Goal: Communication & Community: Connect with others

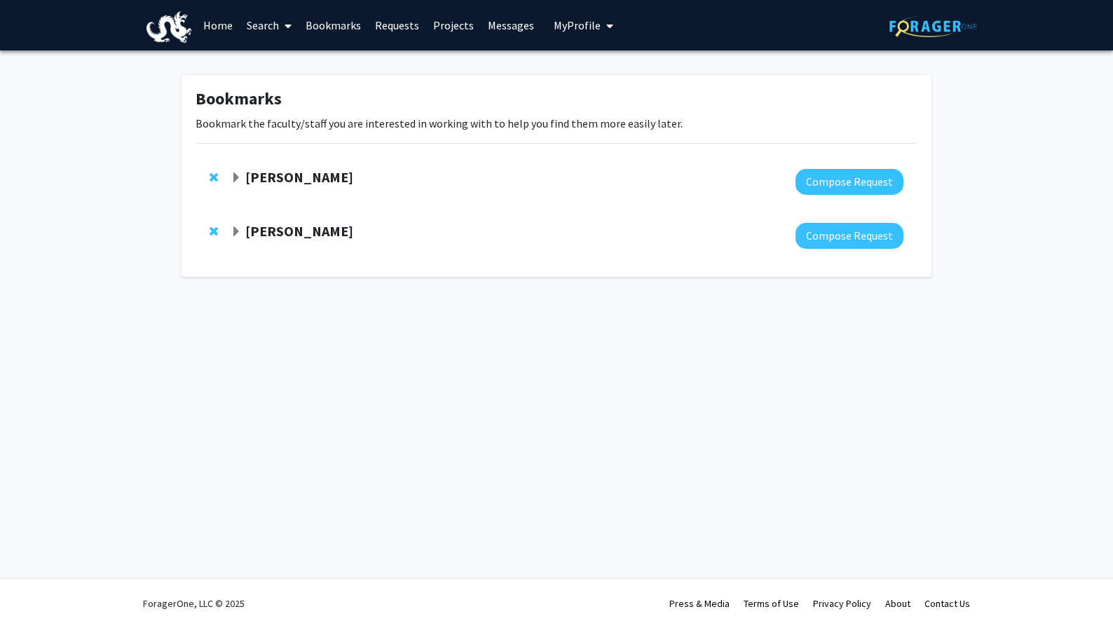
click at [518, 21] on link "Messages" at bounding box center [511, 25] width 60 height 49
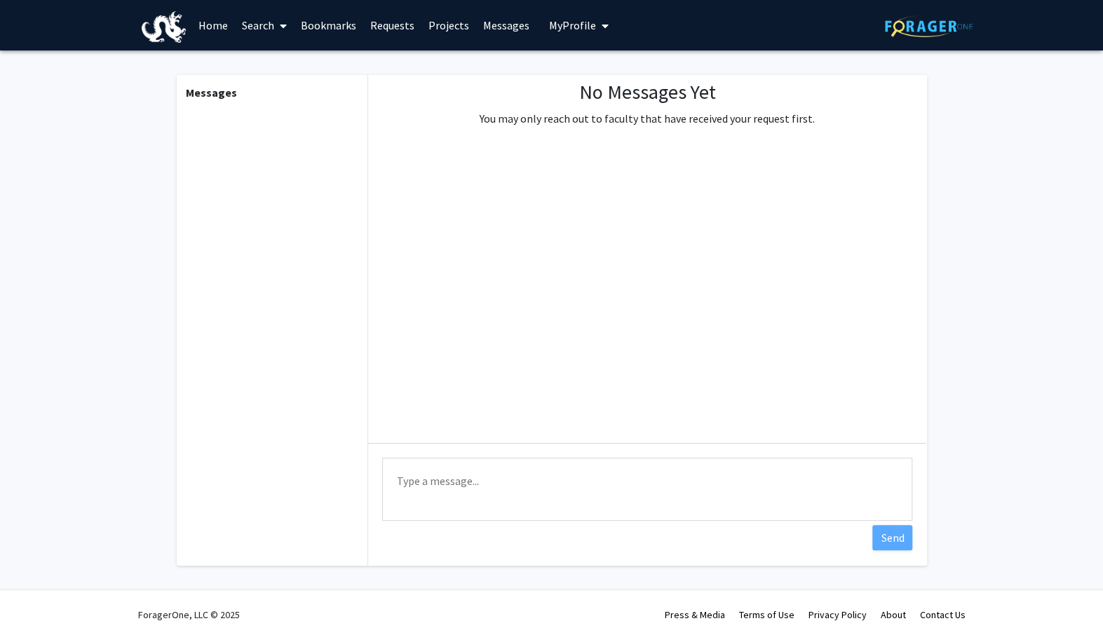
click at [443, 21] on link "Projects" at bounding box center [448, 25] width 55 height 49
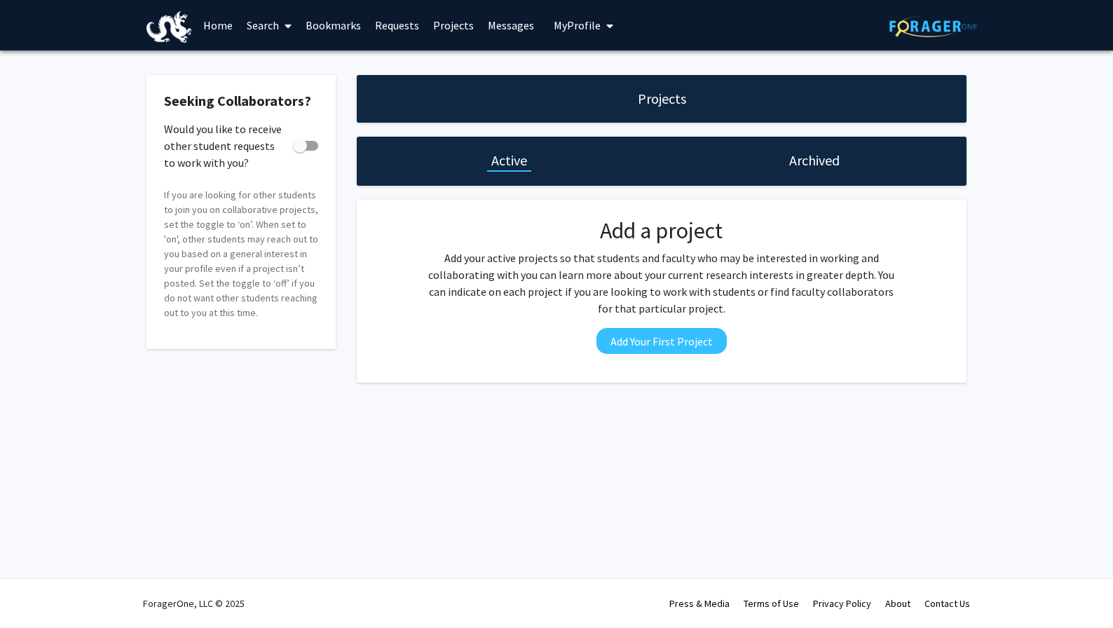
click at [401, 20] on link "Requests" at bounding box center [397, 25] width 58 height 49
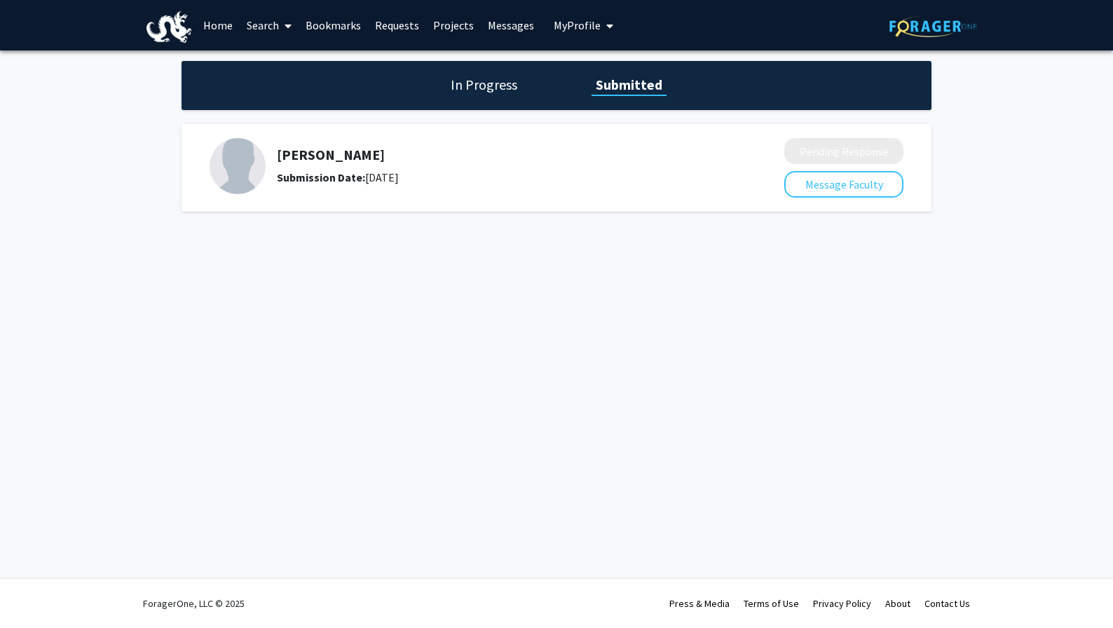
click at [468, 99] on div "In Progress Submitted" at bounding box center [557, 85] width 750 height 49
click at [474, 81] on h1 "In Progress" at bounding box center [484, 85] width 75 height 20
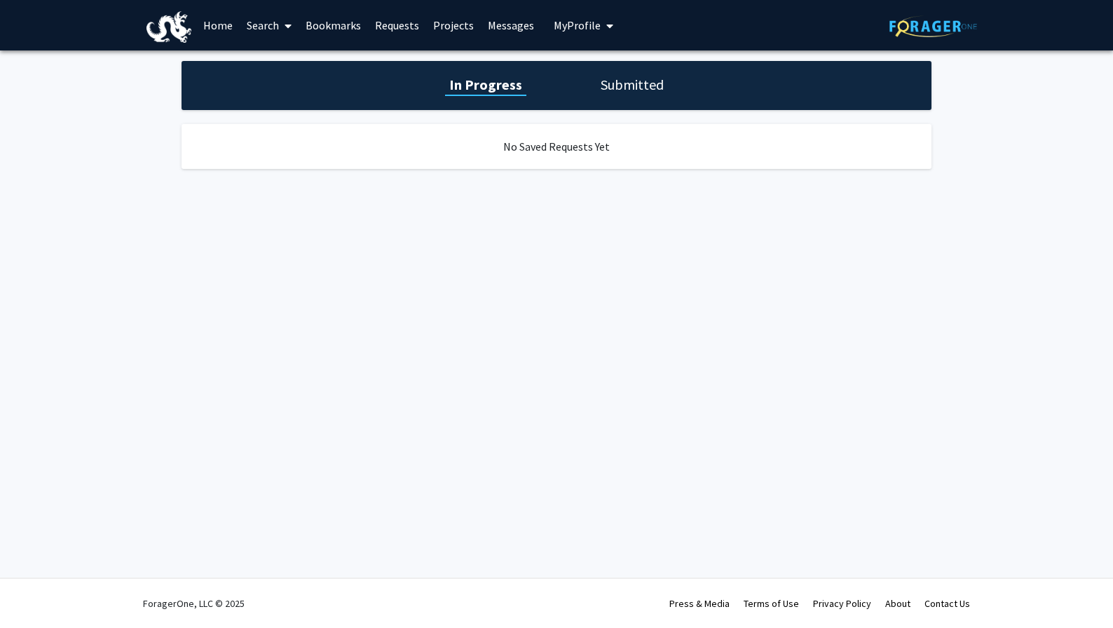
click at [625, 75] on h1 "Submitted" at bounding box center [633, 85] width 72 height 20
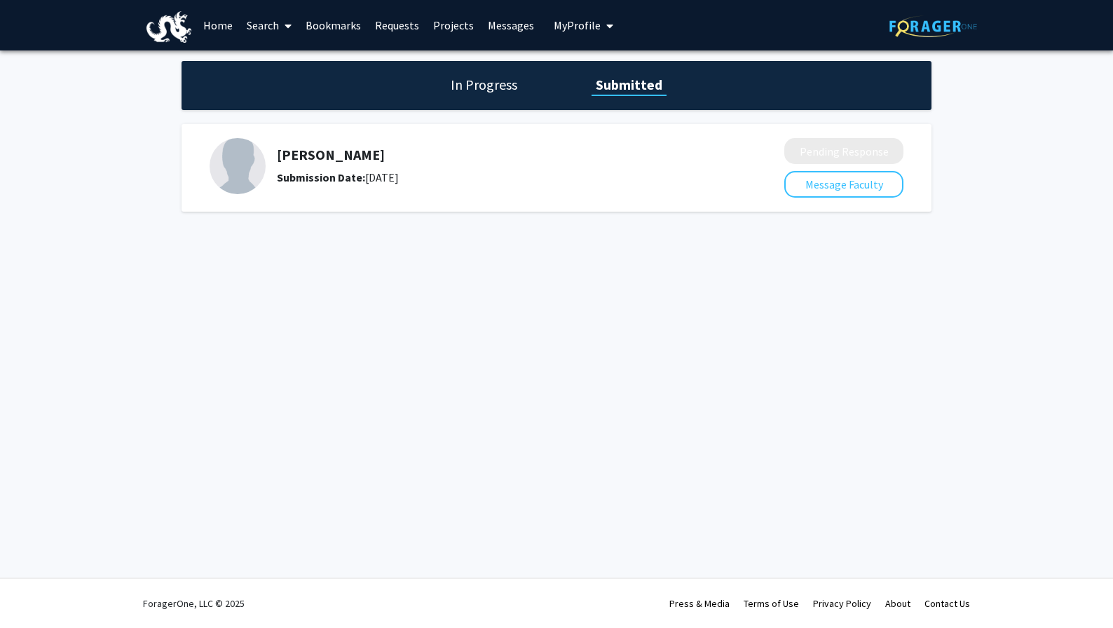
click at [578, 29] on span "My Profile" at bounding box center [577, 25] width 47 height 14
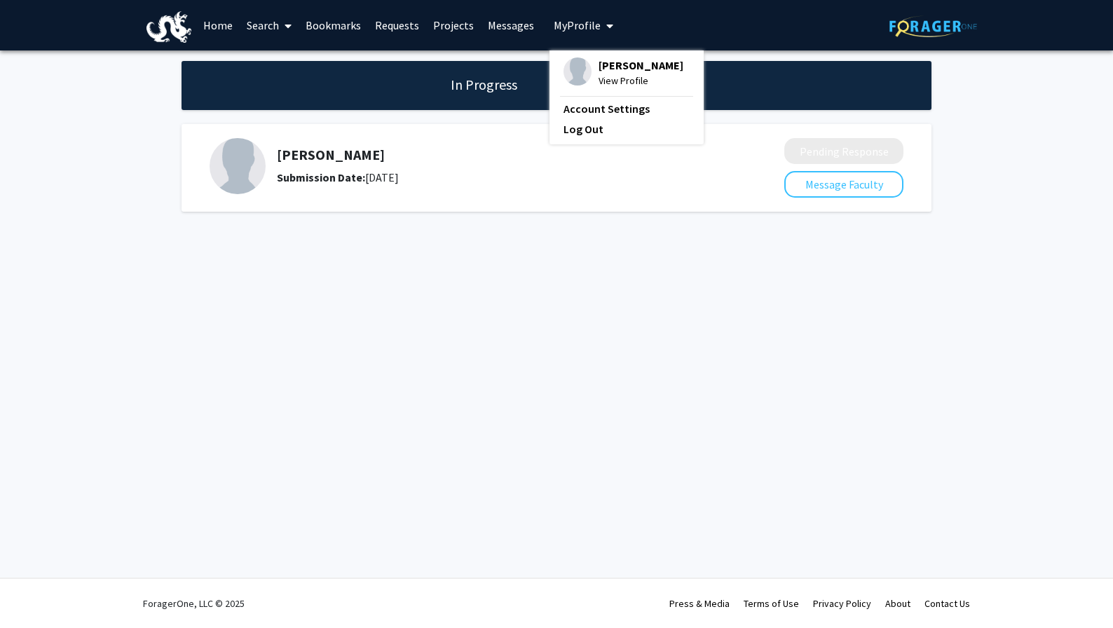
click at [405, 22] on link "Requests" at bounding box center [397, 25] width 58 height 49
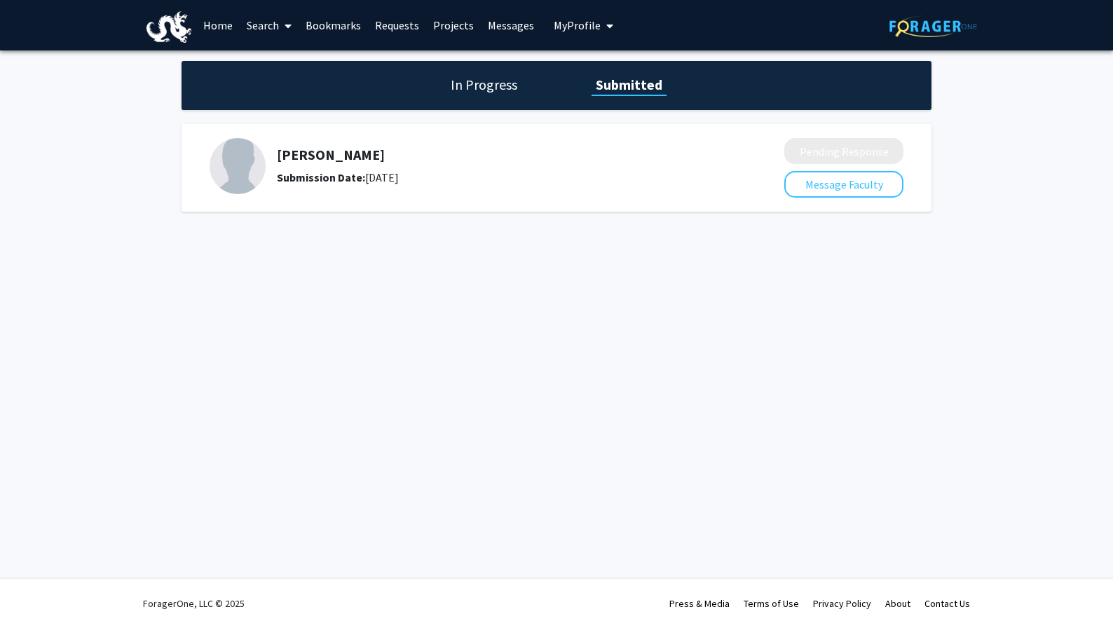
click at [395, 23] on link "Requests" at bounding box center [397, 25] width 58 height 49
click at [467, 76] on h1 "In Progress" at bounding box center [484, 85] width 75 height 20
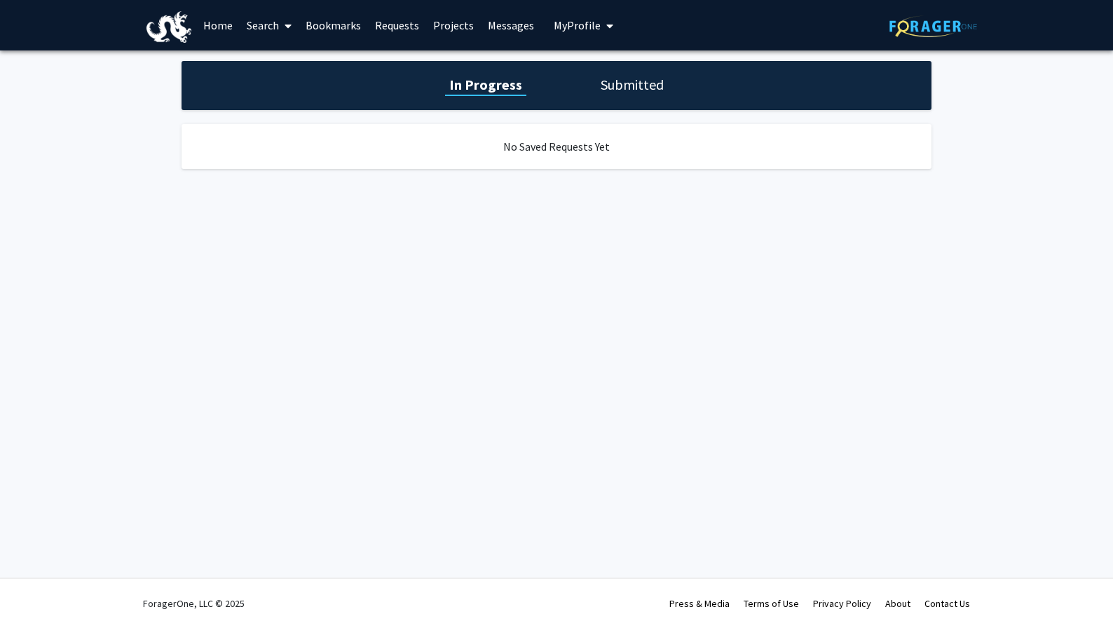
click at [562, 88] on div "In Progress Submitted" at bounding box center [557, 85] width 750 height 49
click at [631, 88] on h1 "Submitted" at bounding box center [633, 85] width 72 height 20
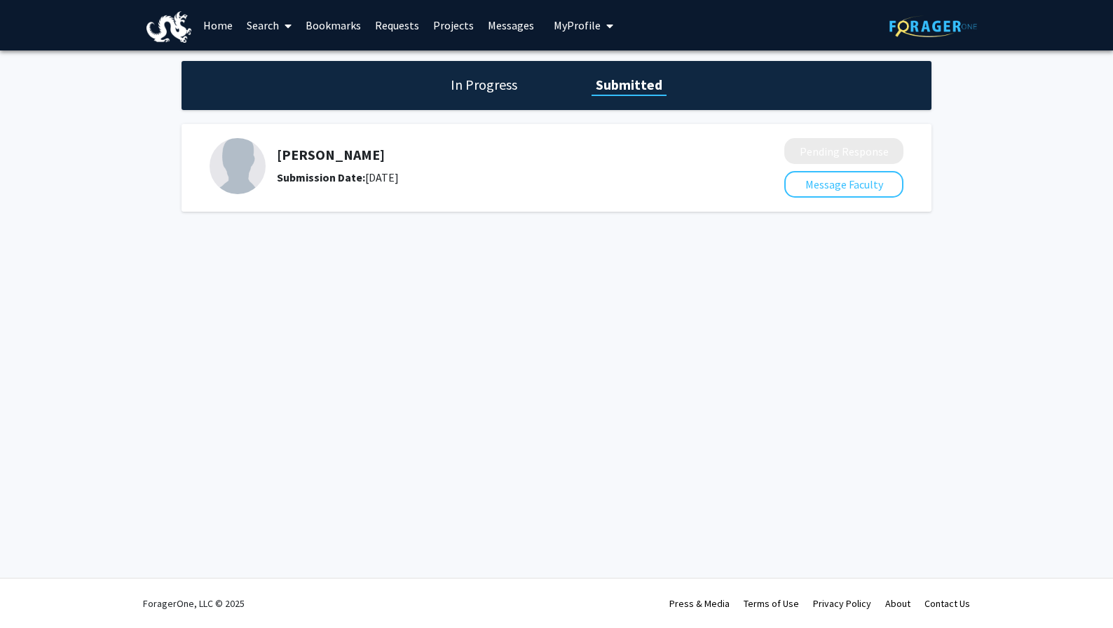
click at [329, 147] on h5 "[PERSON_NAME]" at bounding box center [493, 155] width 433 height 17
click at [273, 23] on link "Search" at bounding box center [269, 25] width 59 height 49
click at [280, 63] on span "Faculty/Staff" at bounding box center [291, 64] width 103 height 28
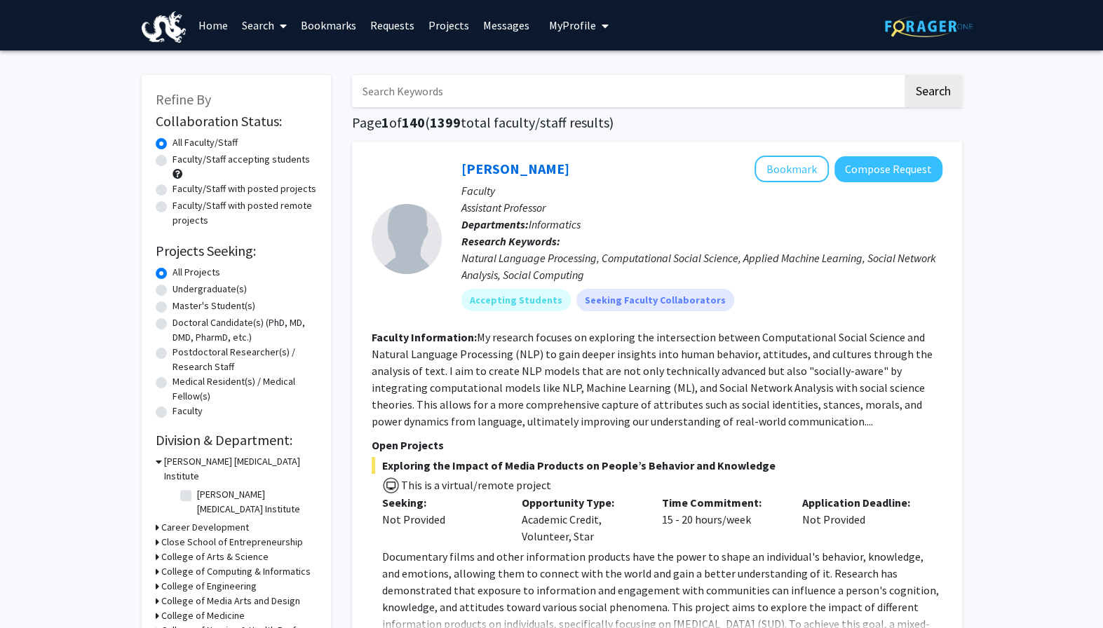
click at [421, 88] on input "Search Keywords" at bounding box center [627, 91] width 550 height 32
type input "s"
click at [218, 458] on h3 "[PERSON_NAME] [MEDICAL_DATA] Institute" at bounding box center [240, 468] width 153 height 29
click at [477, 90] on input "Search Keywords" at bounding box center [627, 91] width 550 height 32
click at [278, 32] on span at bounding box center [280, 25] width 13 height 49
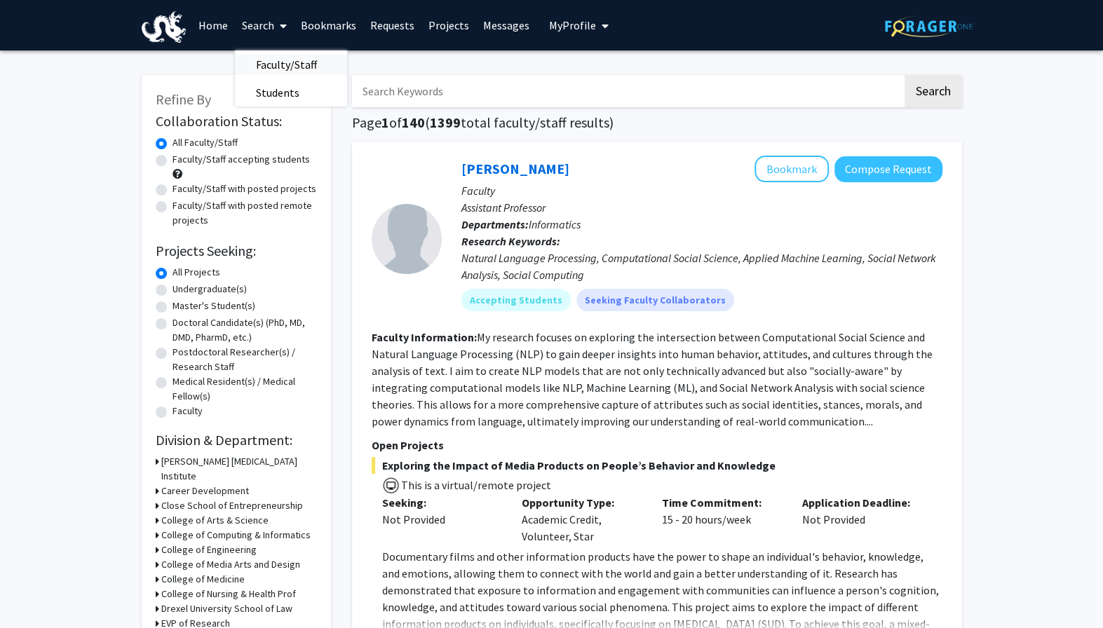
click at [282, 62] on span "Faculty/Staff" at bounding box center [286, 64] width 103 height 28
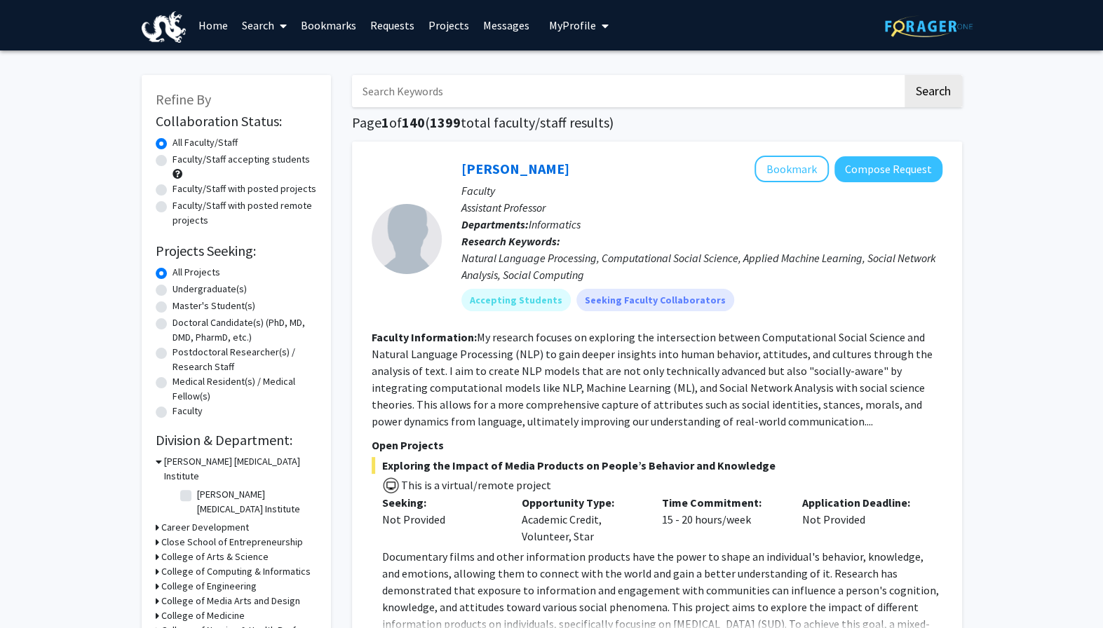
click at [395, 82] on input "Search Keywords" at bounding box center [627, 91] width 550 height 32
type input "o"
click at [226, 288] on label "Undergraduate(s)" at bounding box center [209, 289] width 74 height 15
click at [182, 288] on input "Undergraduate(s)" at bounding box center [176, 286] width 9 height 9
radio input "true"
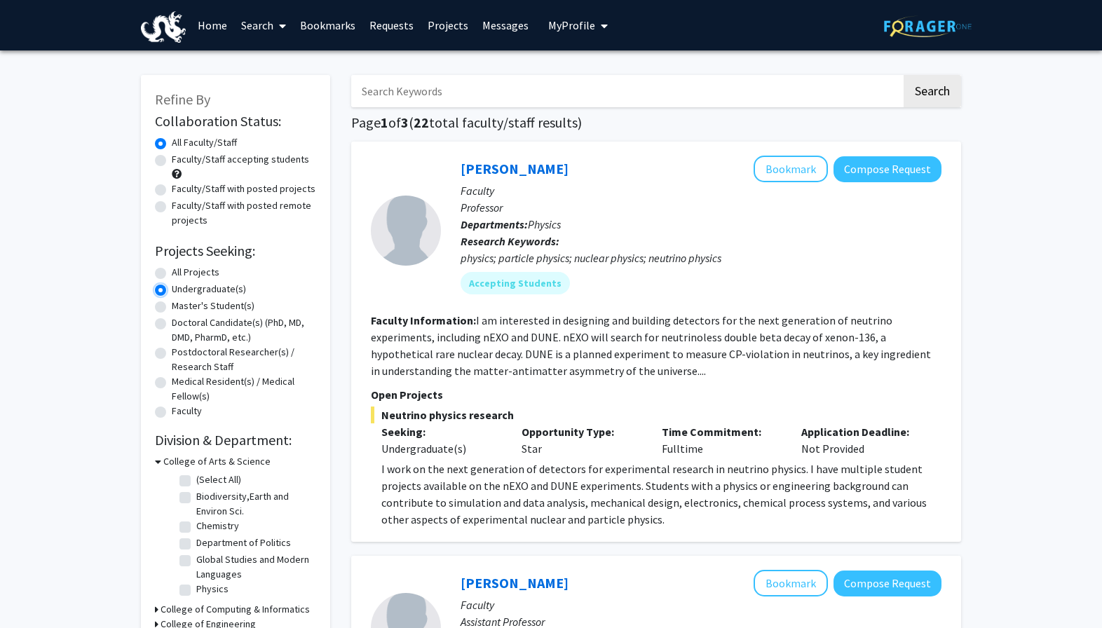
scroll to position [90, 0]
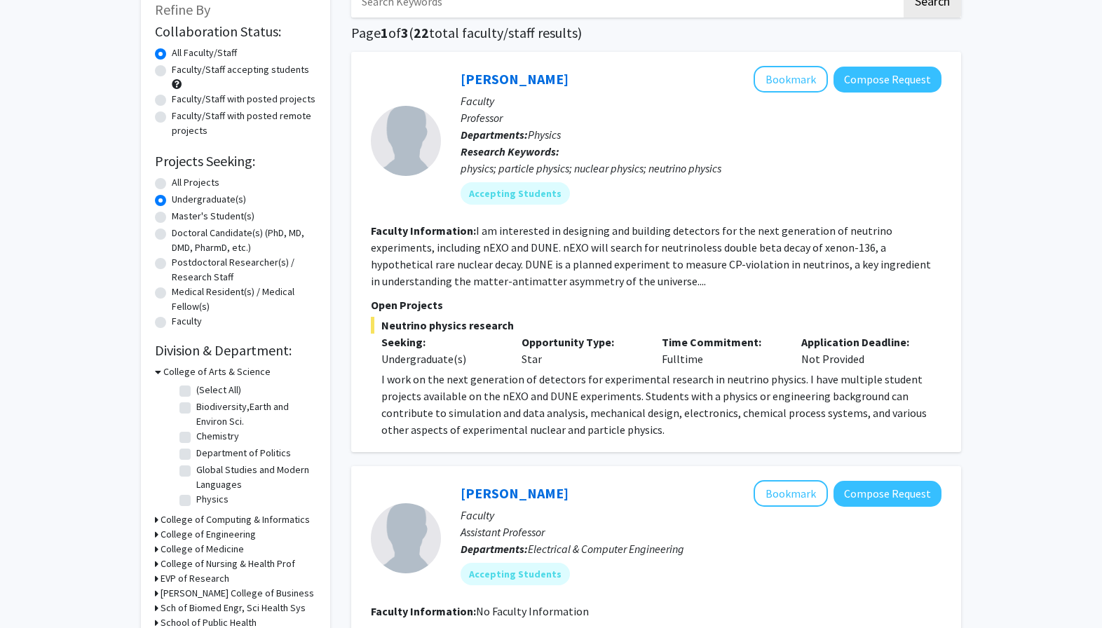
click at [208, 185] on label "All Projects" at bounding box center [196, 182] width 48 height 15
click at [181, 184] on input "All Projects" at bounding box center [176, 179] width 9 height 9
radio input "true"
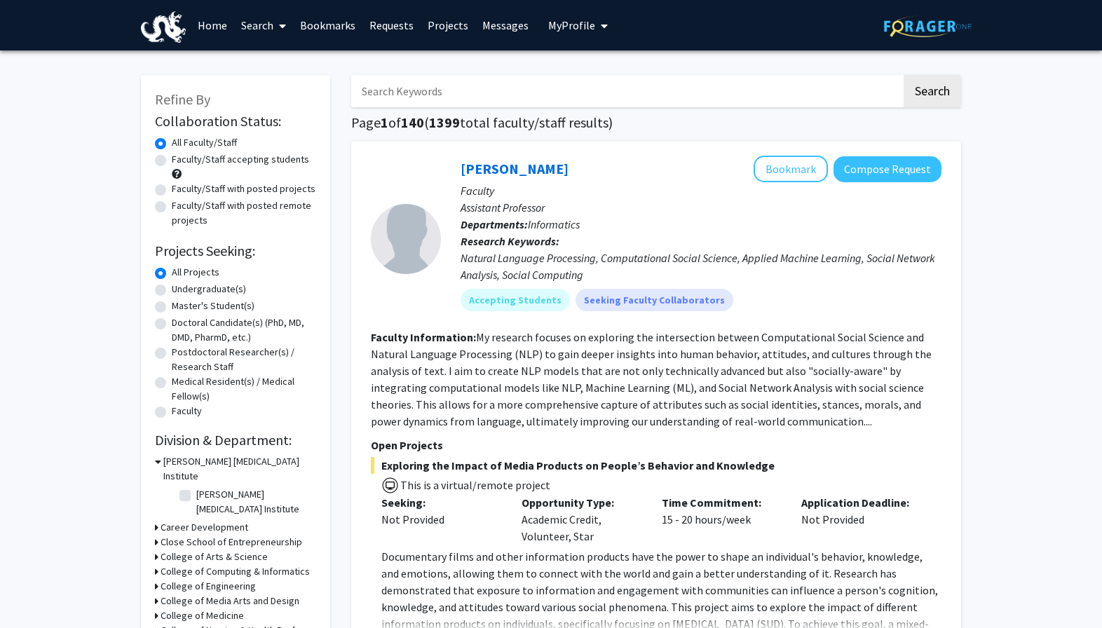
click at [237, 458] on h3 "A.J. Drexel Autism Institute" at bounding box center [239, 468] width 153 height 29
click at [247, 513] on h3 "College of Arts & Science" at bounding box center [214, 520] width 107 height 15
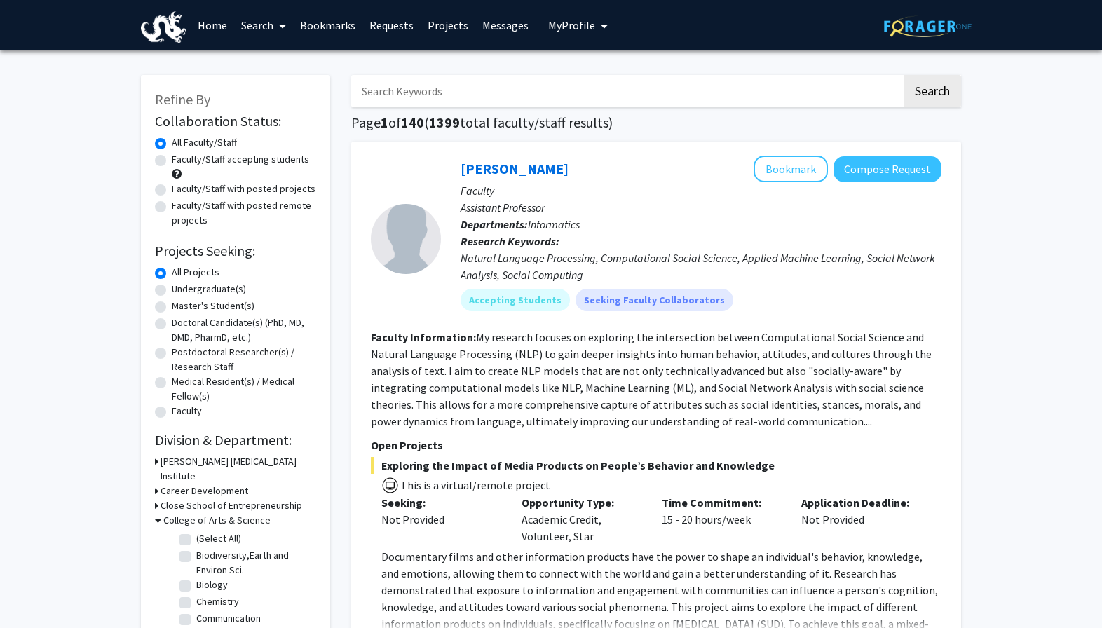
click at [210, 578] on label "Biology" at bounding box center [212, 585] width 32 height 15
click at [205, 578] on input "Biology" at bounding box center [200, 582] width 9 height 9
checkbox input "true"
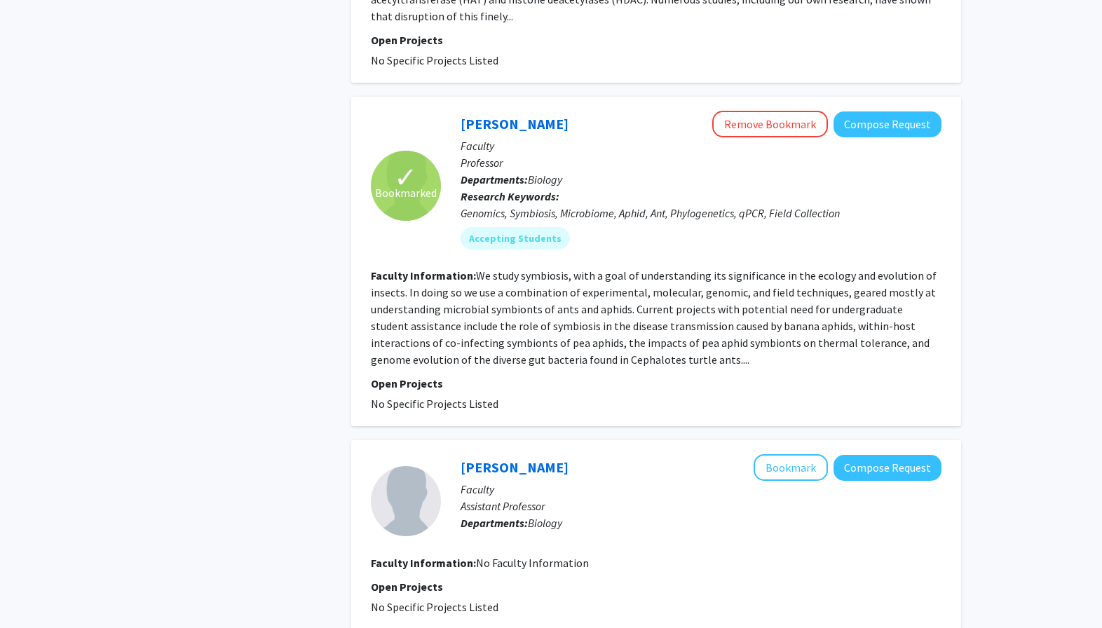
scroll to position [716, 0]
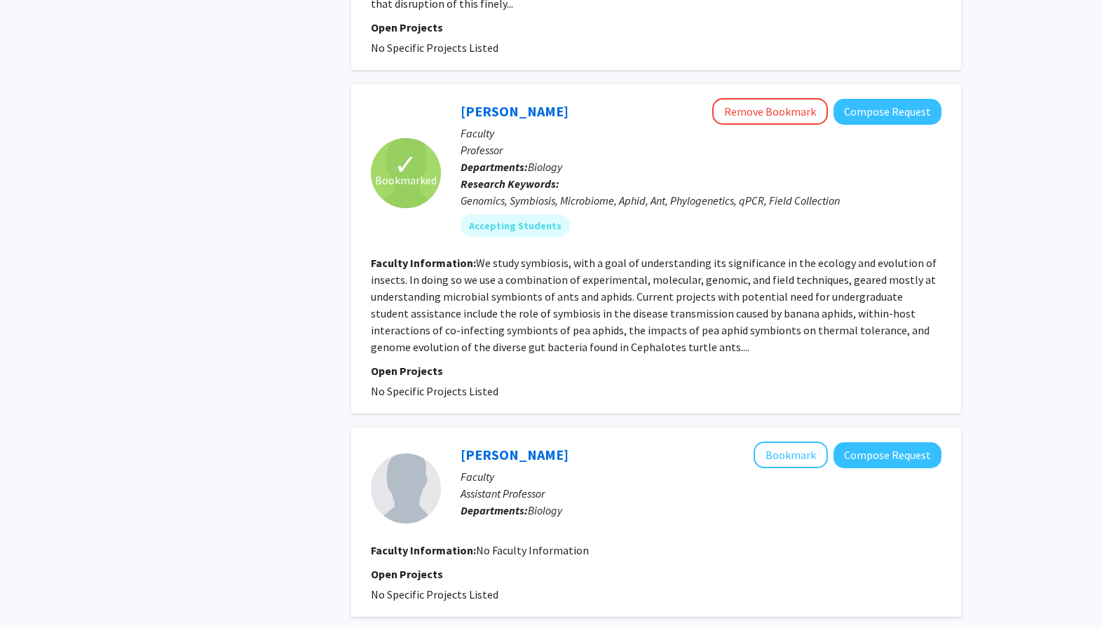
click at [819, 322] on section "Faculty Information: We study symbiosis, with a goal of understanding its signi…" at bounding box center [656, 304] width 571 height 101
click at [523, 102] on link "Jacob Russell" at bounding box center [515, 111] width 108 height 18
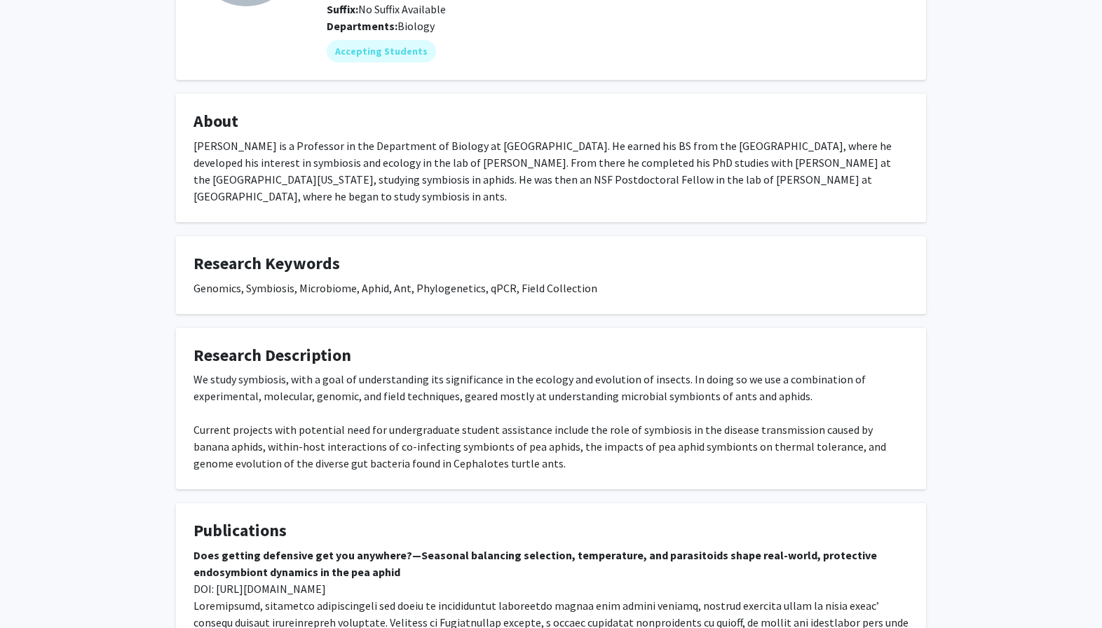
scroll to position [392, 0]
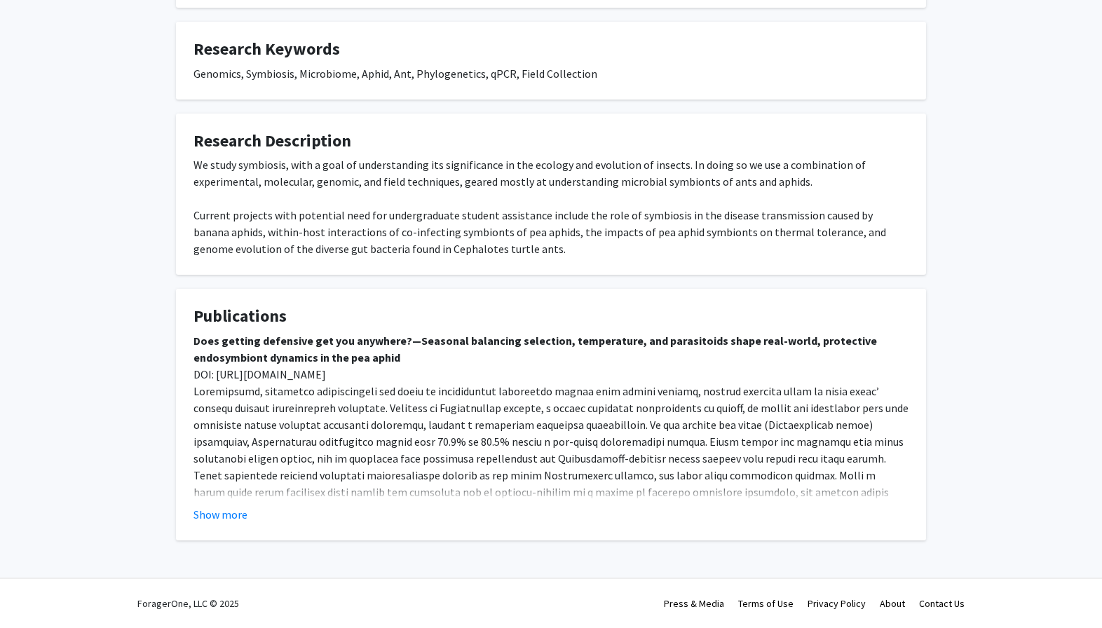
click at [358, 177] on div "We study symbiosis, with a goal of understanding its significance in the ecolog…" at bounding box center [550, 206] width 715 height 101
click at [246, 513] on button "Show more" at bounding box center [220, 514] width 54 height 17
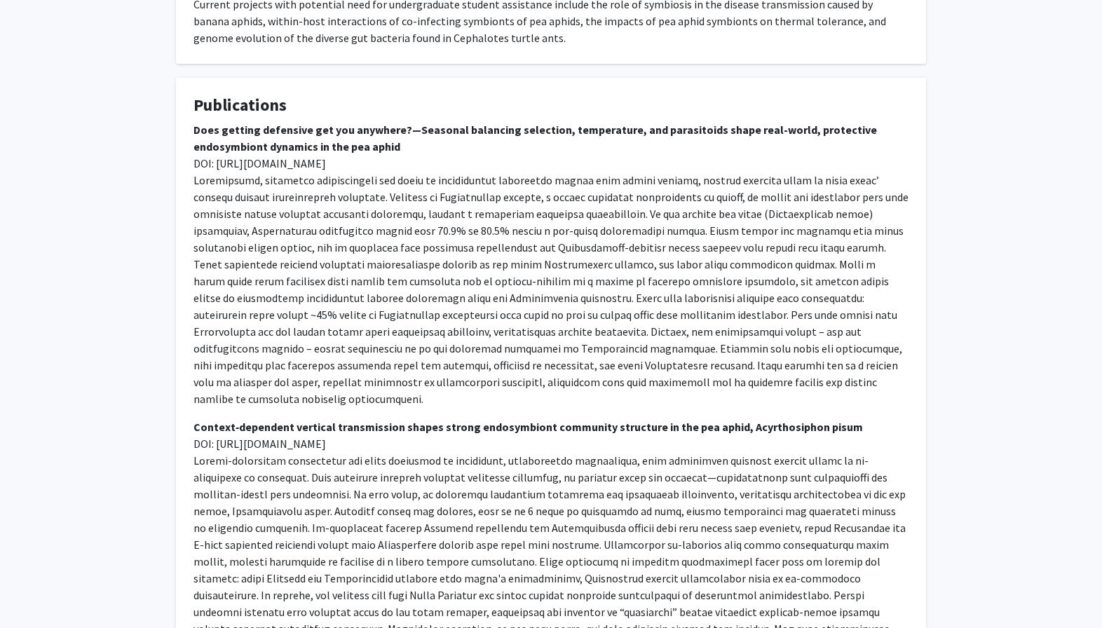
scroll to position [0, 0]
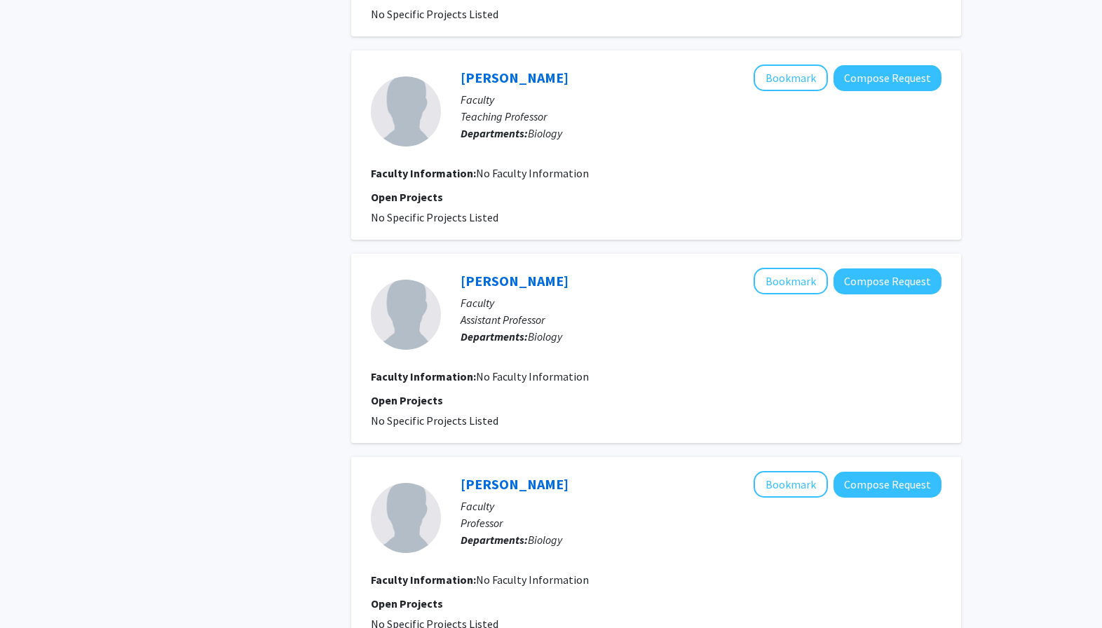
scroll to position [2063, 0]
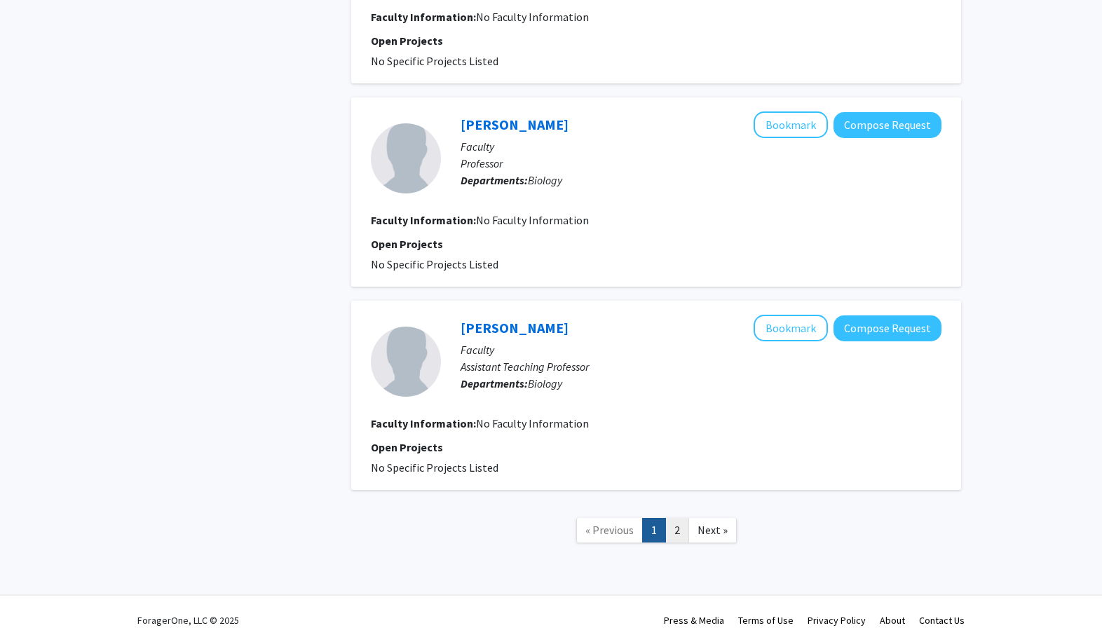
click at [676, 518] on link "2" at bounding box center [677, 530] width 24 height 25
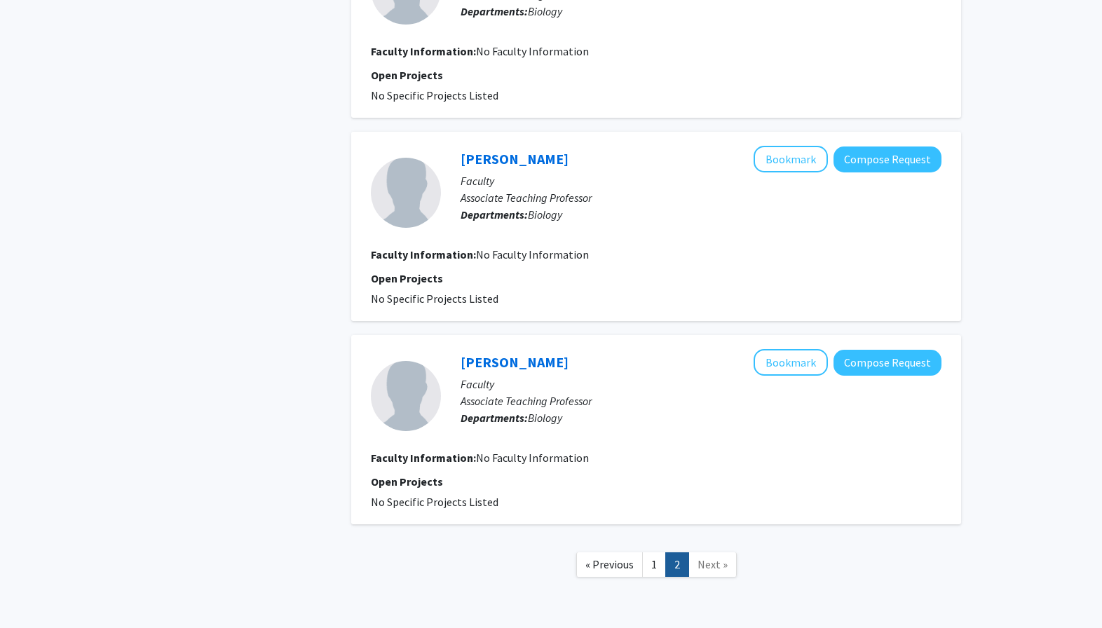
scroll to position [1281, 0]
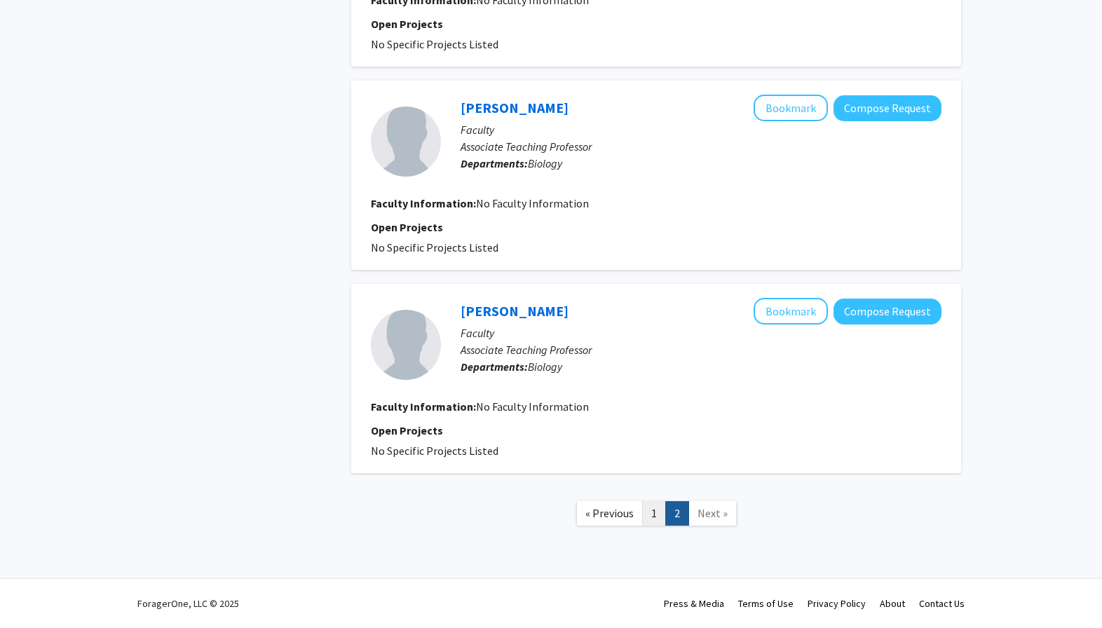
click at [658, 517] on link "1" at bounding box center [654, 513] width 24 height 25
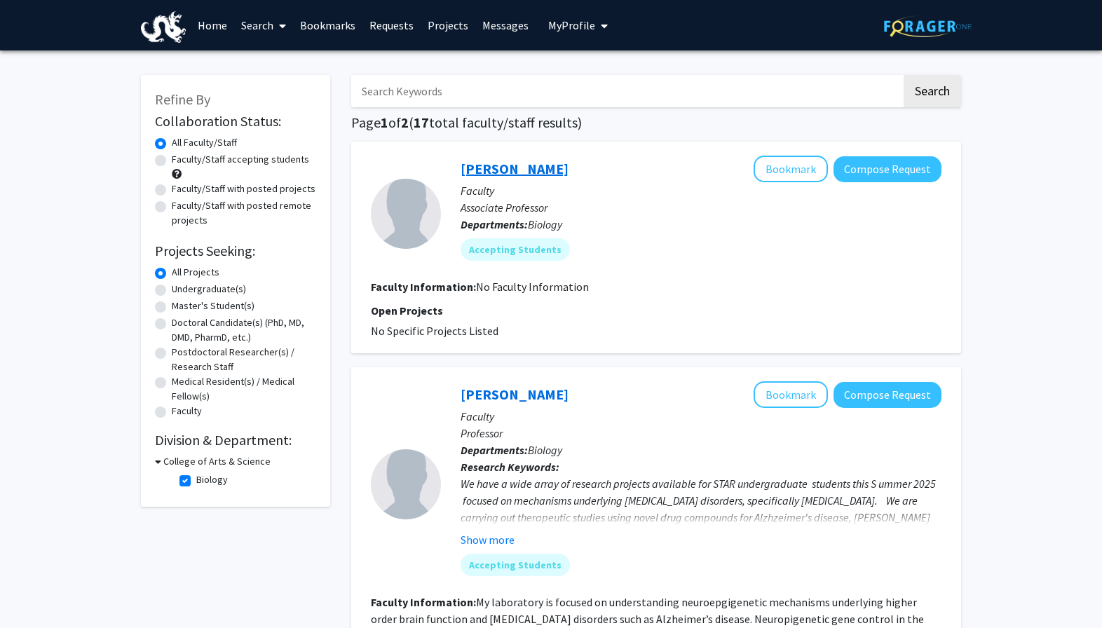
click at [489, 170] on link "Tali Gidalevitz" at bounding box center [515, 169] width 108 height 18
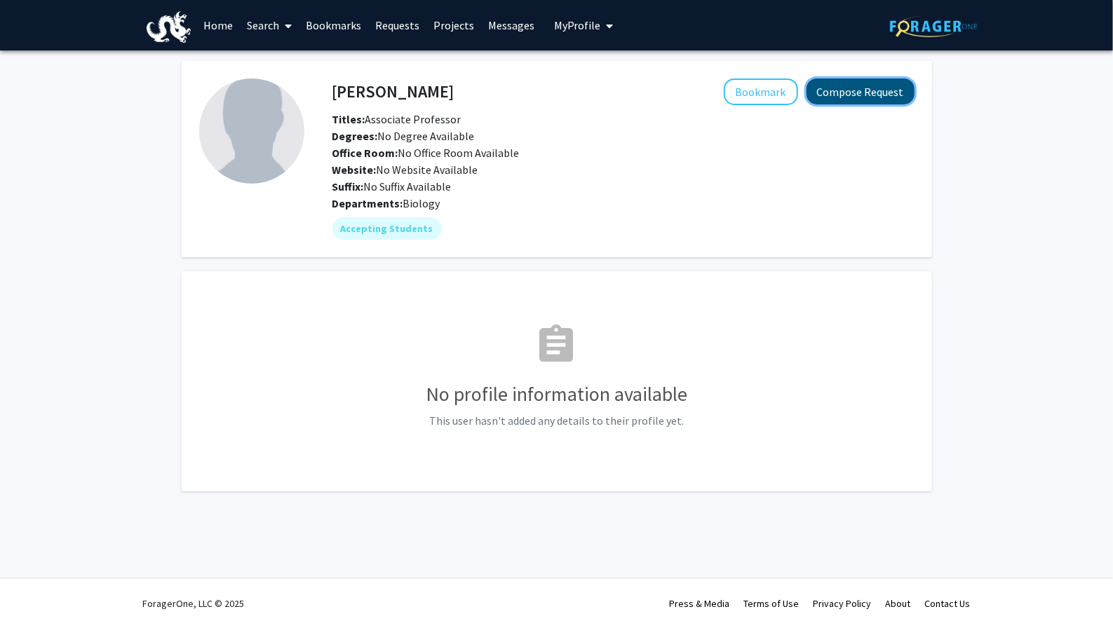
click at [888, 88] on button "Compose Request" at bounding box center [860, 92] width 108 height 26
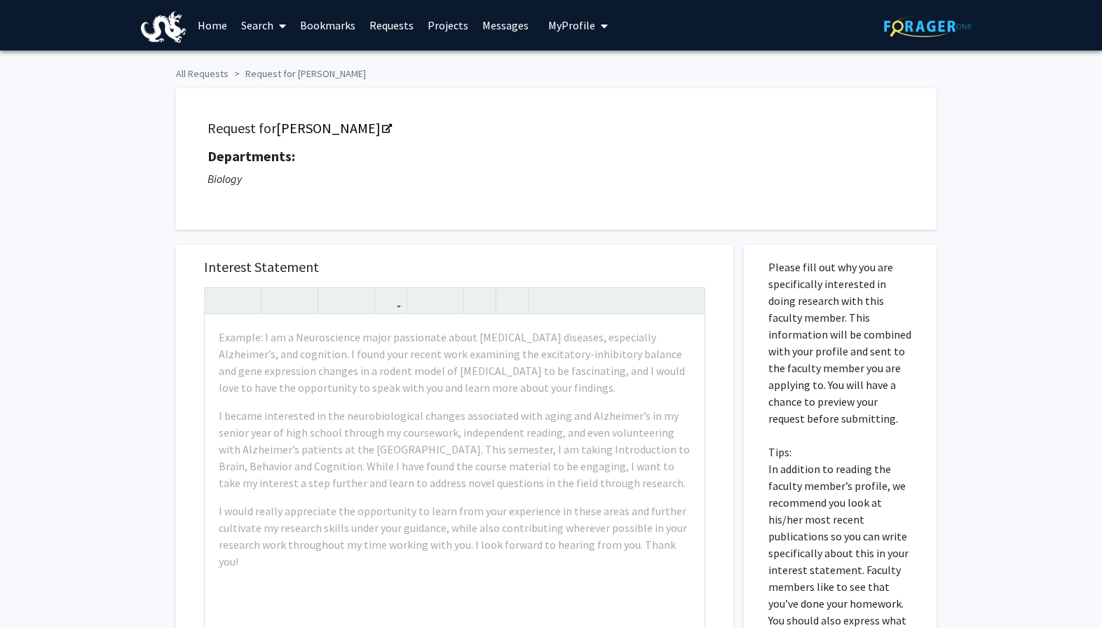
click at [353, 17] on link "Bookmarks" at bounding box center [327, 25] width 69 height 49
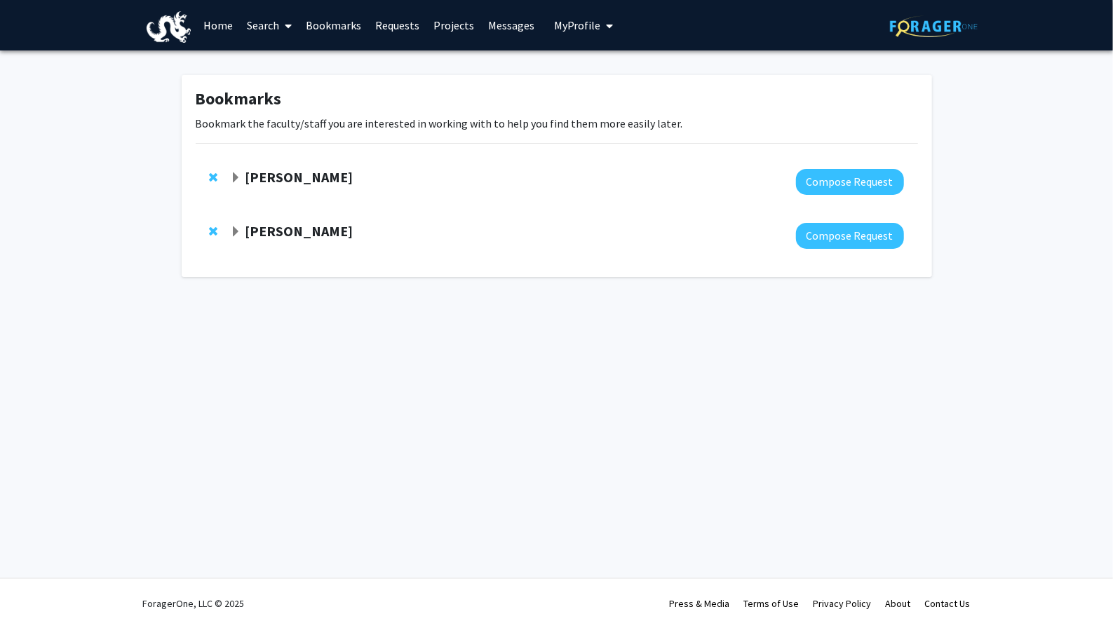
click at [232, 176] on span "Expand Sean O'Donnell Bookmark" at bounding box center [235, 177] width 11 height 11
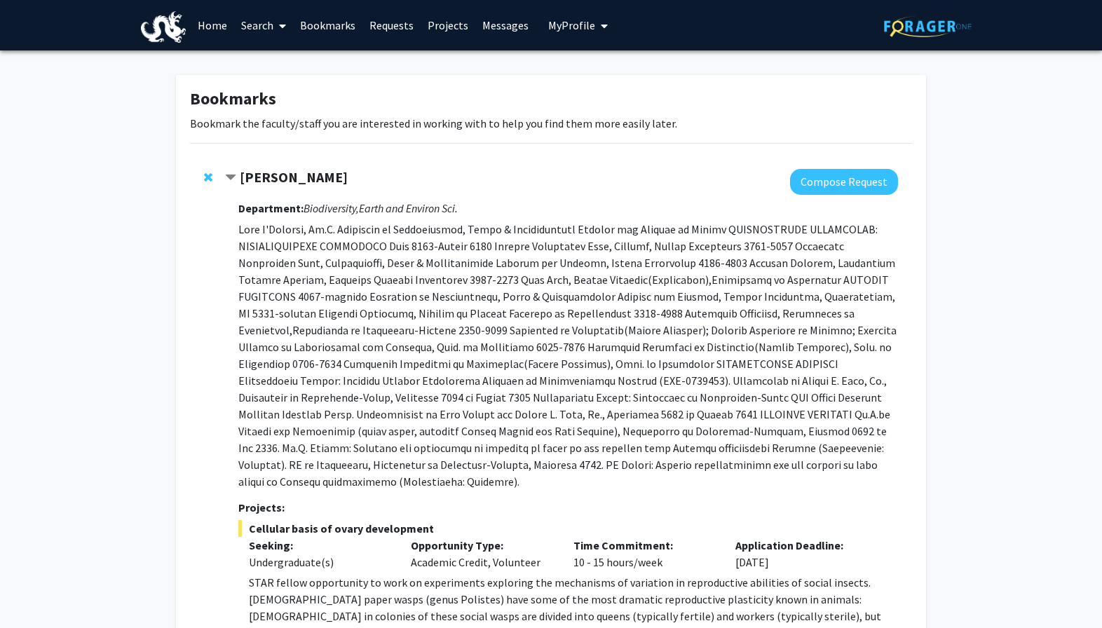
click at [308, 172] on strong "[PERSON_NAME]" at bounding box center [294, 177] width 108 height 18
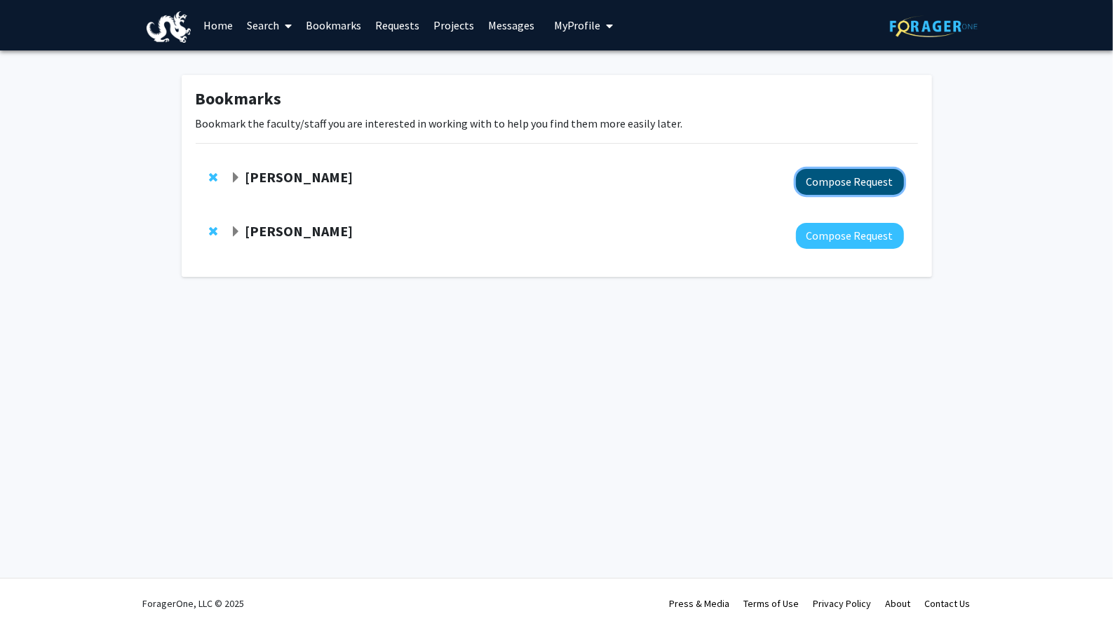
click at [844, 175] on button "Compose Request" at bounding box center [850, 182] width 108 height 26
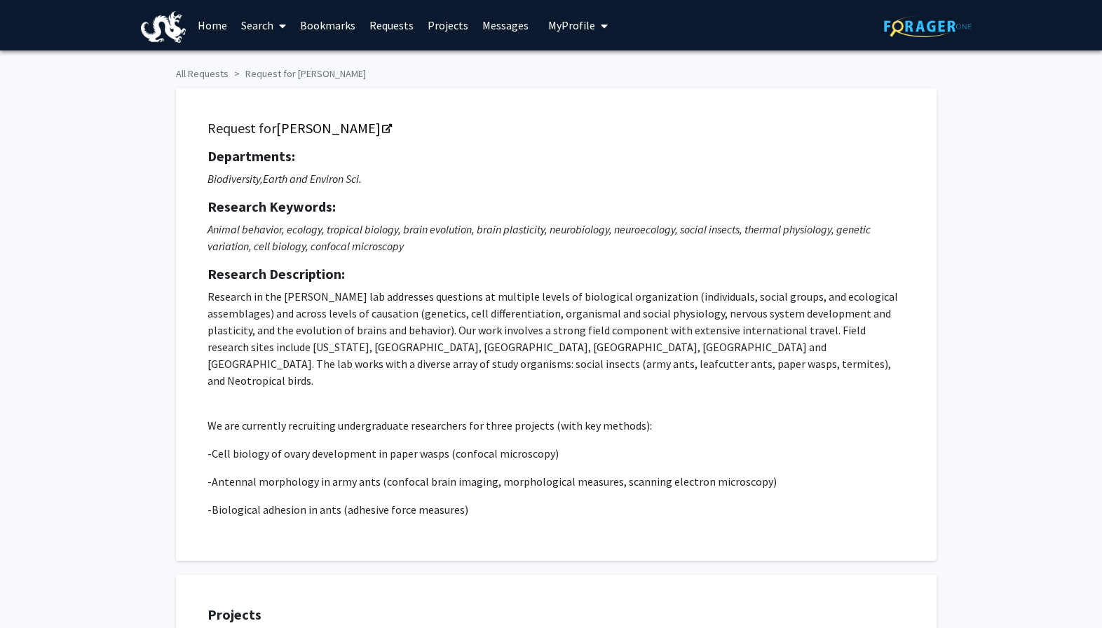
checkbox input "true"
click at [347, 121] on link "[PERSON_NAME]" at bounding box center [333, 128] width 114 height 18
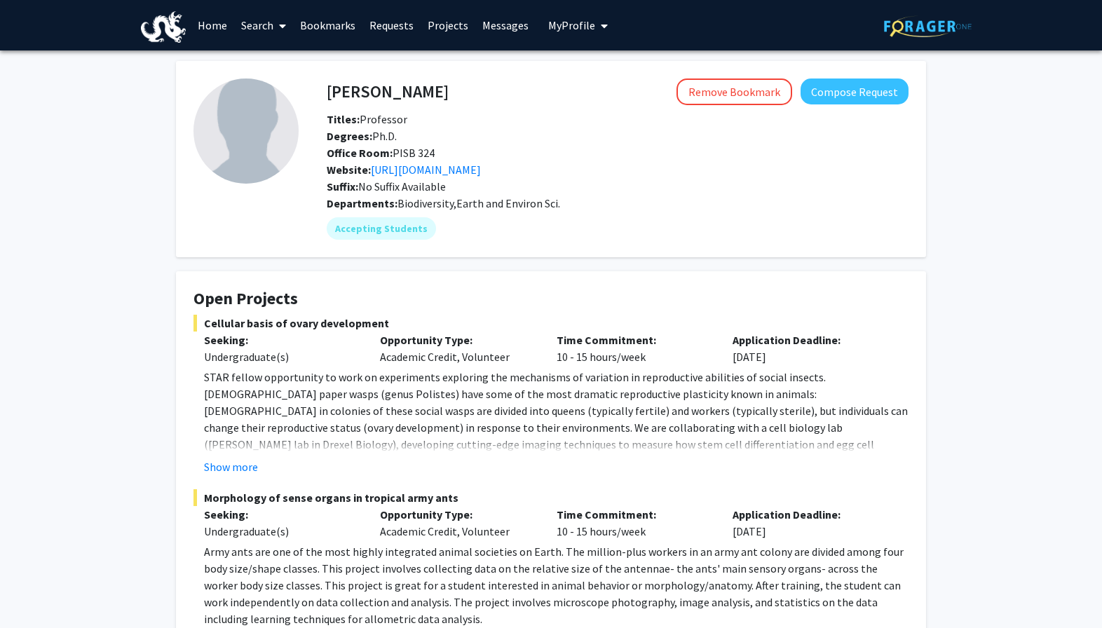
click at [206, 25] on link "Home" at bounding box center [212, 25] width 43 height 49
